Goal: Transaction & Acquisition: Purchase product/service

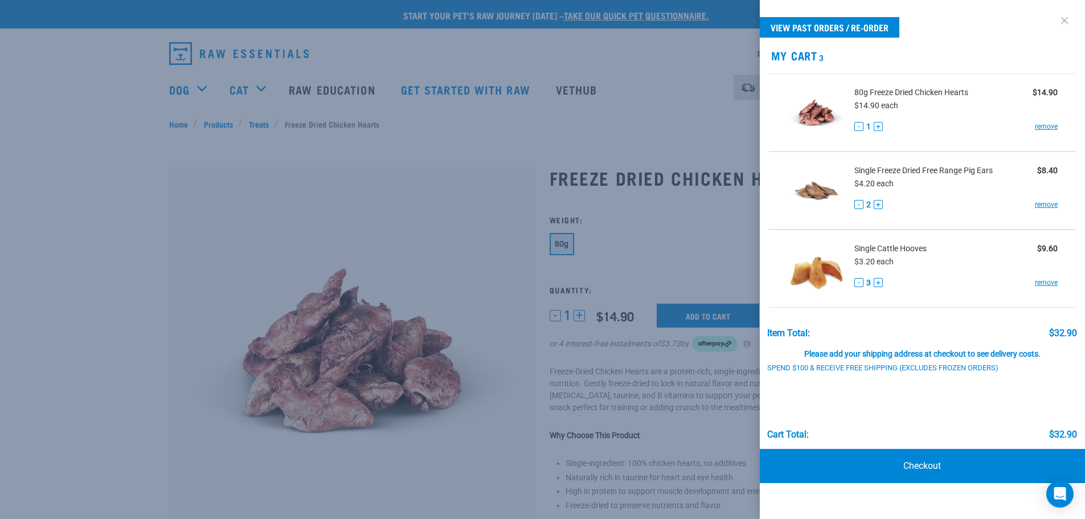
click at [1063, 23] on link at bounding box center [1064, 20] width 18 height 18
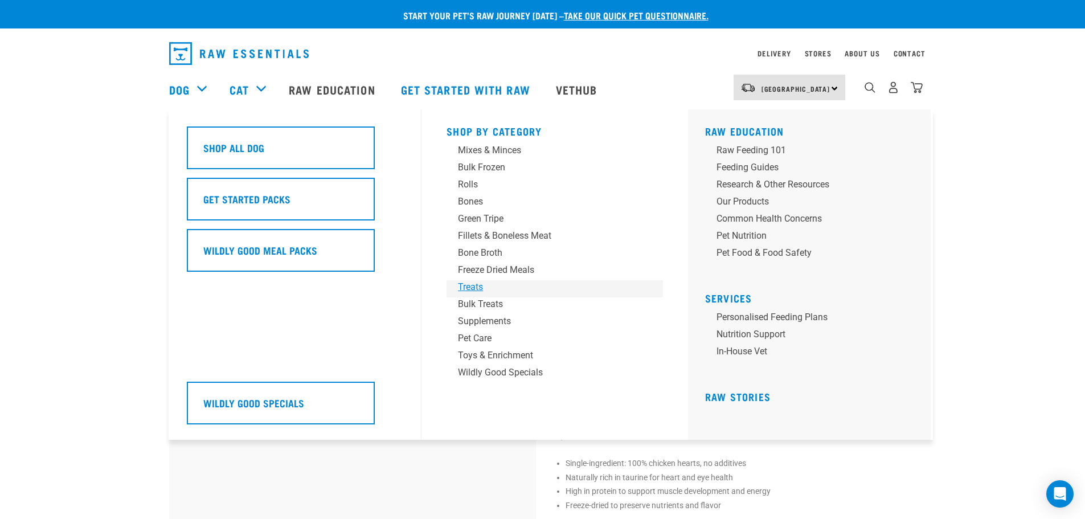
click at [482, 286] on div "Treats" at bounding box center [547, 287] width 178 height 14
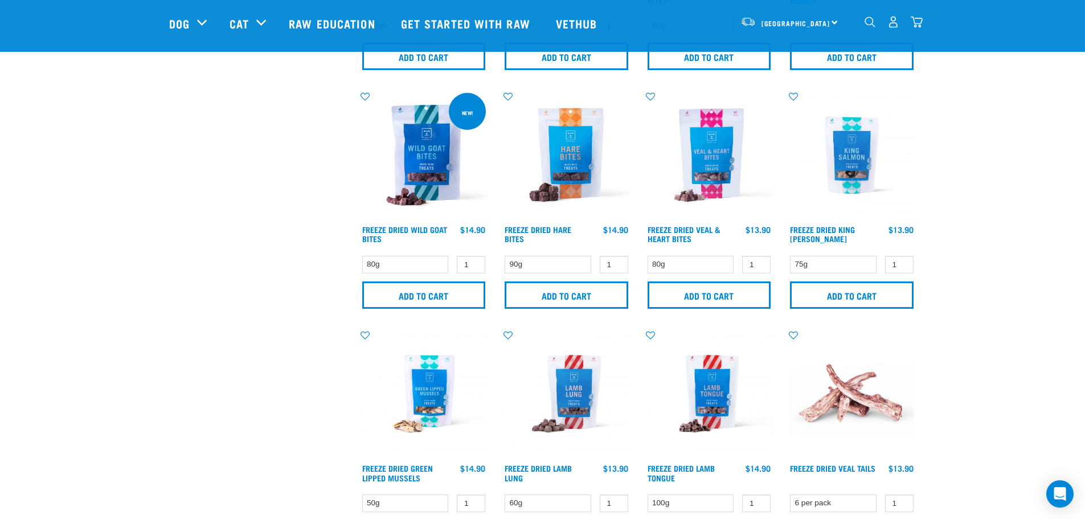
scroll to position [1196, 0]
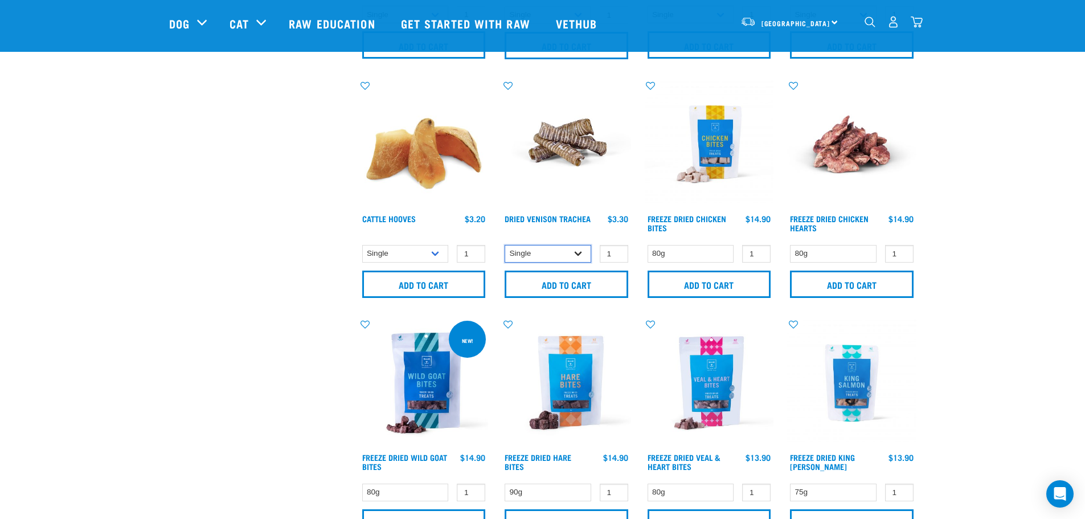
click at [581, 251] on select "Single 10 per pack 25 per pack" at bounding box center [548, 254] width 87 height 18
click at [620, 251] on input "2" at bounding box center [614, 254] width 28 height 18
click at [620, 251] on input "3" at bounding box center [614, 254] width 28 height 18
type input "4"
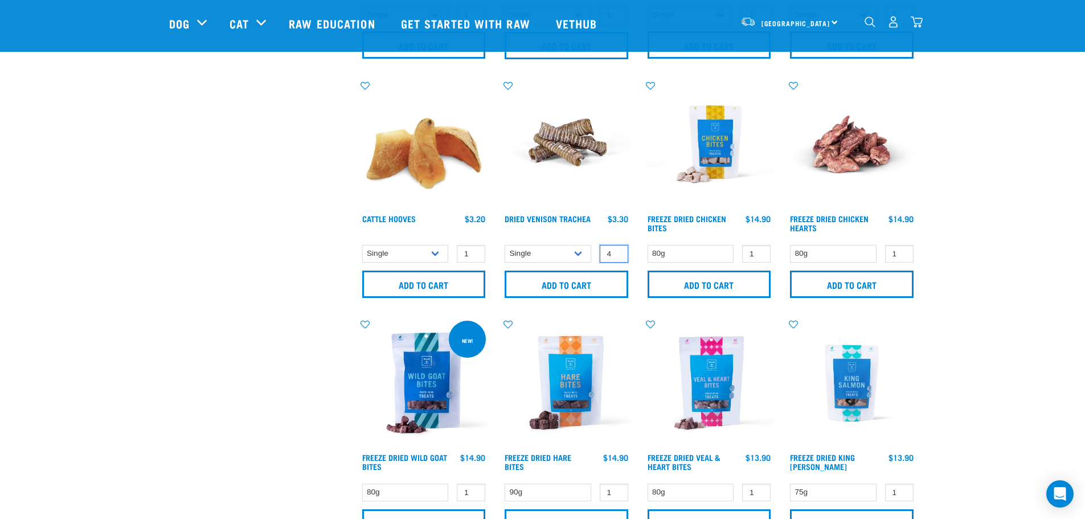
click at [620, 251] on input "4" at bounding box center [614, 254] width 28 height 18
click at [589, 277] on input "Add to cart" at bounding box center [567, 284] width 124 height 27
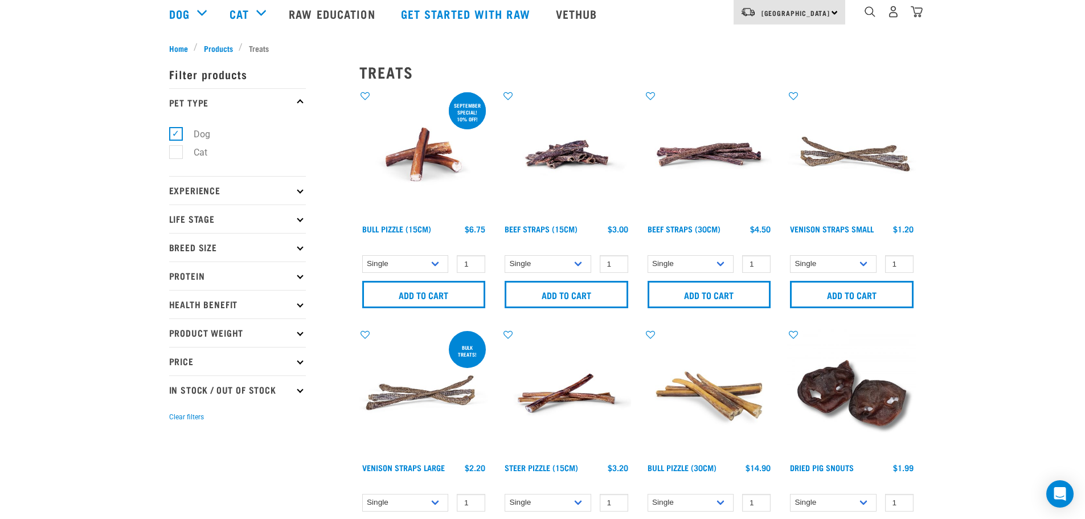
scroll to position [0, 0]
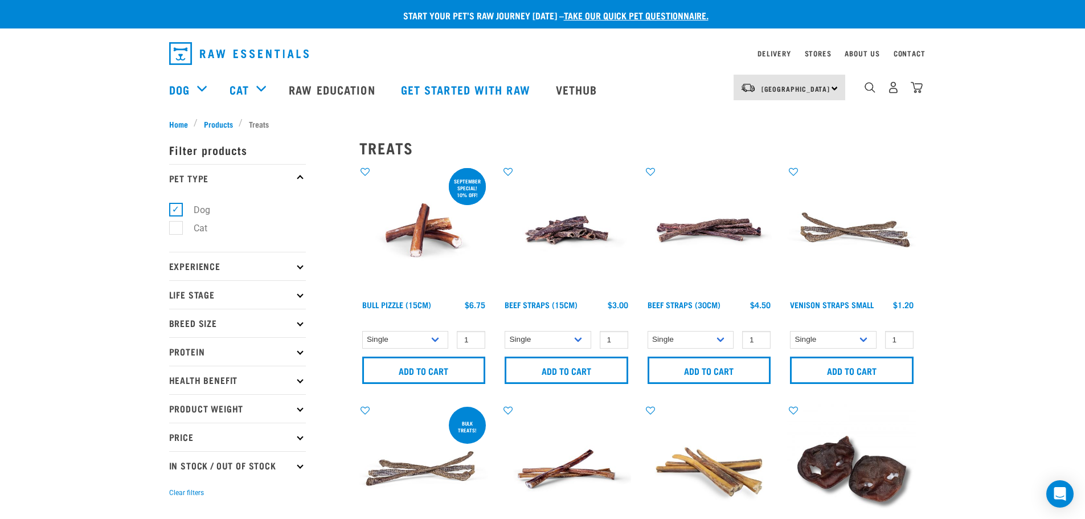
click at [910, 85] on div "10" at bounding box center [893, 88] width 59 height 26
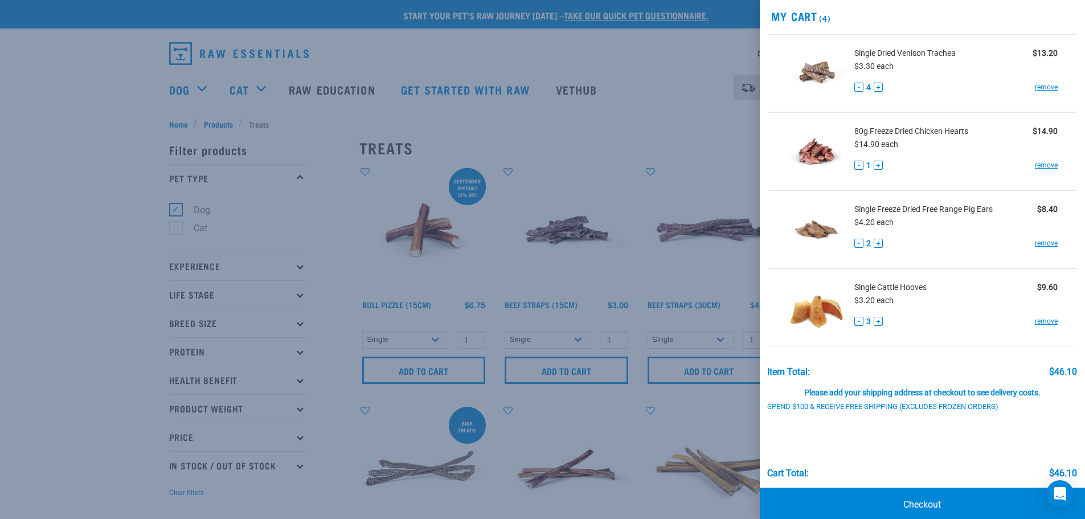
scroll to position [56, 0]
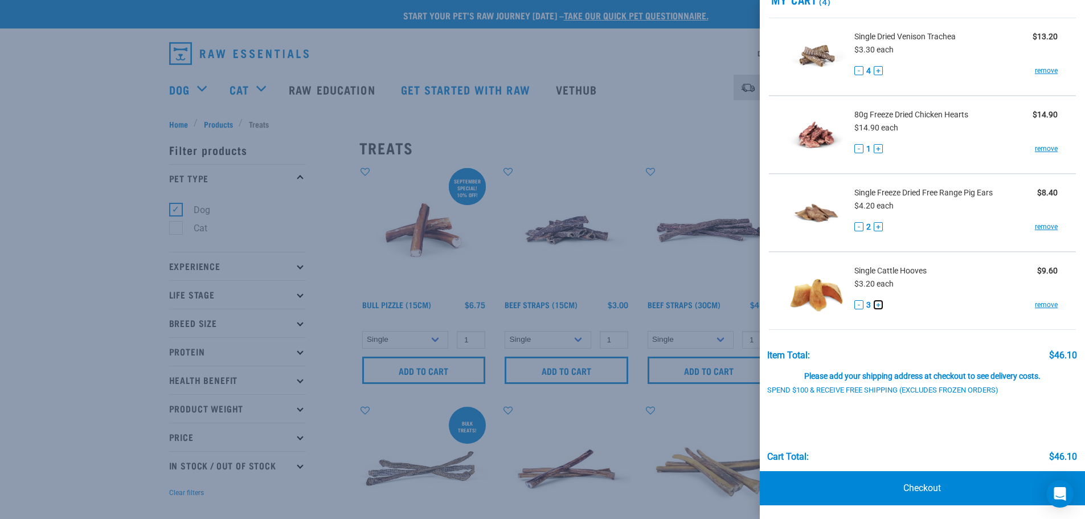
click at [878, 305] on button "+" at bounding box center [878, 304] width 9 height 9
drag, startPoint x: 927, startPoint y: 487, endPoint x: 908, endPoint y: 485, distance: 18.3
click at [927, 487] on link "Checkout" at bounding box center [923, 488] width 326 height 34
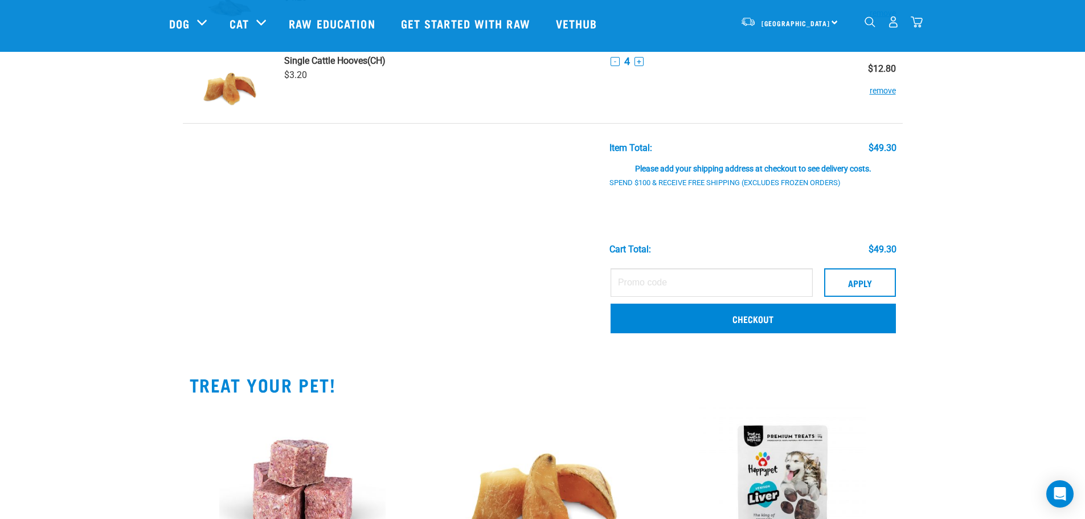
scroll to position [285, 0]
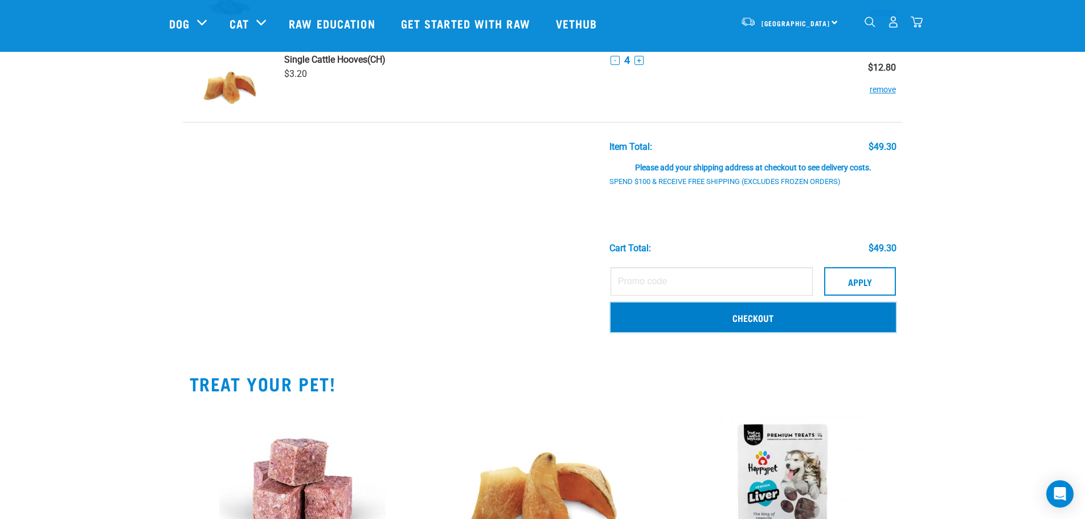
click at [769, 320] on link "Checkout" at bounding box center [753, 317] width 285 height 30
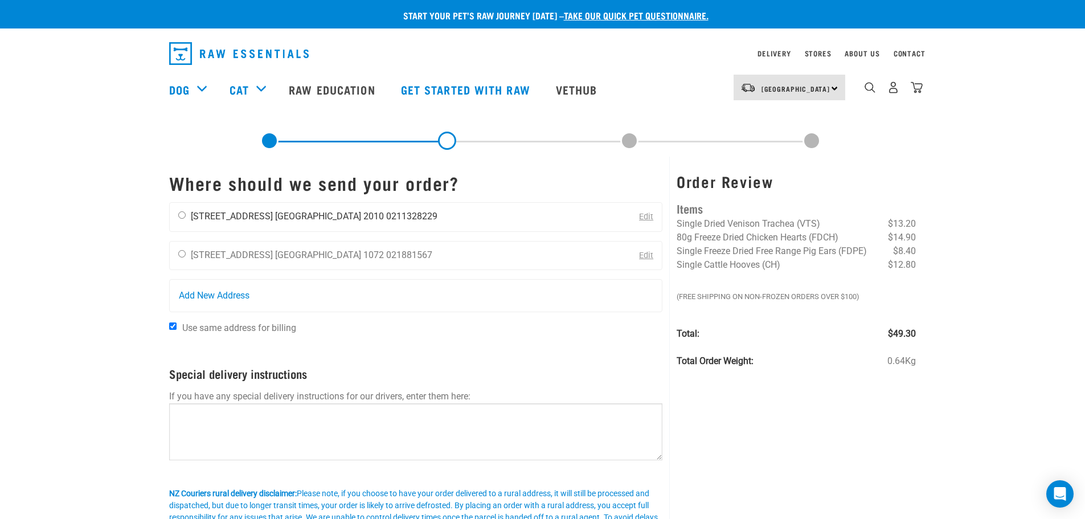
click at [183, 216] on input "radio" at bounding box center [181, 214] width 7 height 7
radio input "true"
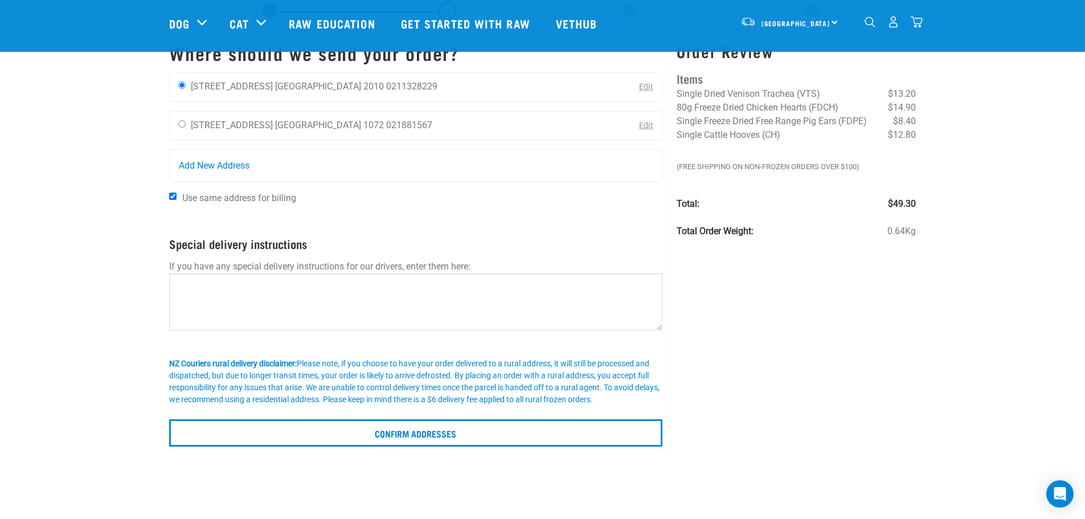
scroll to position [114, 0]
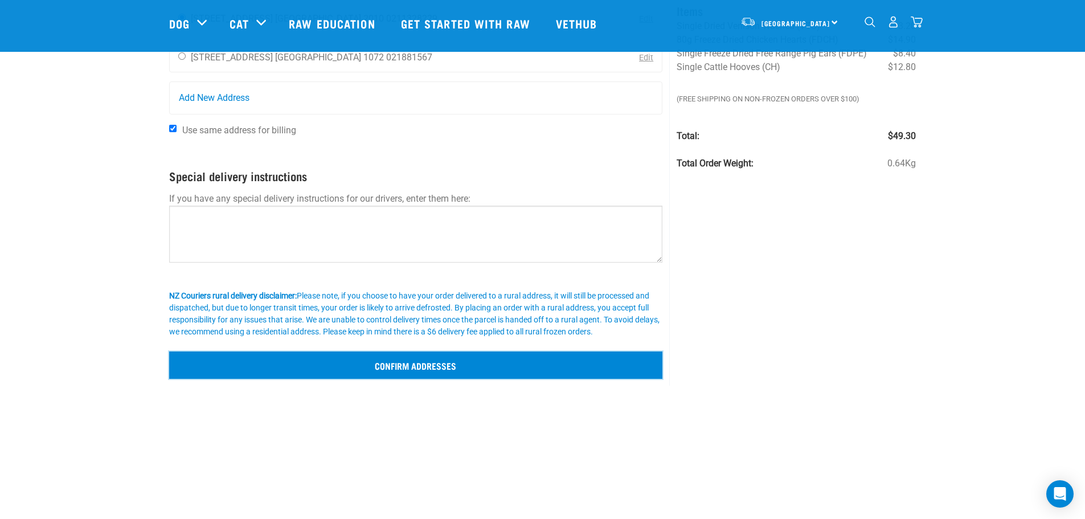
click at [362, 354] on input "Confirm addresses" at bounding box center [416, 364] width 494 height 27
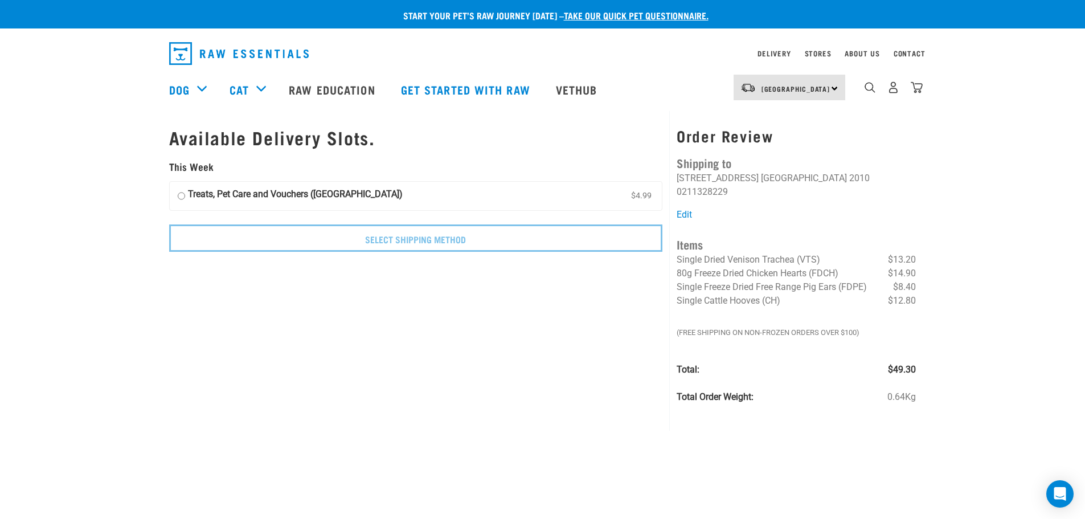
click at [272, 198] on strong "Treats, Pet Care and Vouchers ([GEOGRAPHIC_DATA])" at bounding box center [295, 195] width 215 height 17
click at [185, 198] on input "Treats, Pet Care and Vouchers (North Island) $4.99" at bounding box center [181, 195] width 7 height 17
radio input "true"
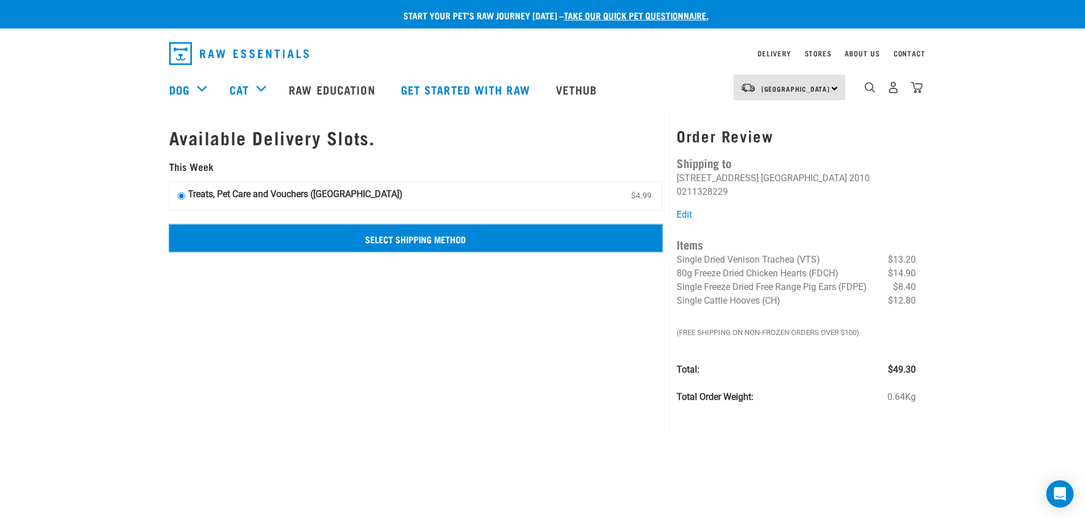
click at [302, 239] on input "Select Shipping Method" at bounding box center [416, 237] width 494 height 27
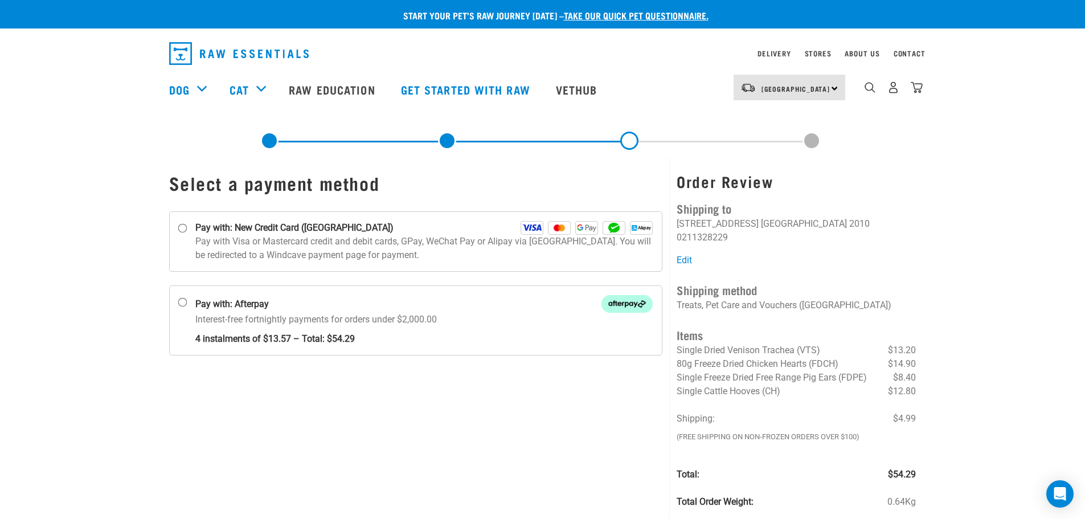
click at [248, 255] on p "Pay with Visa or Mastercard credit and debit cards, GPay, WeChat Pay or Alipay …" at bounding box center [424, 248] width 458 height 27
click at [187, 233] on input "Pay with: New Credit Card ([GEOGRAPHIC_DATA])" at bounding box center [182, 228] width 9 height 9
radio input "true"
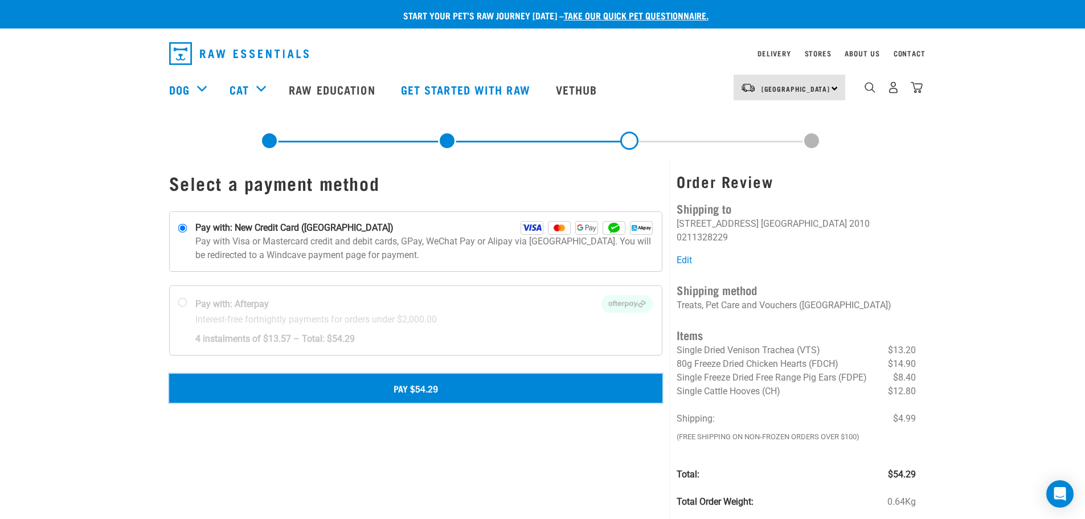
click at [374, 394] on button "Pay $54.29" at bounding box center [416, 388] width 494 height 28
